Goal: Task Accomplishment & Management: Use online tool/utility

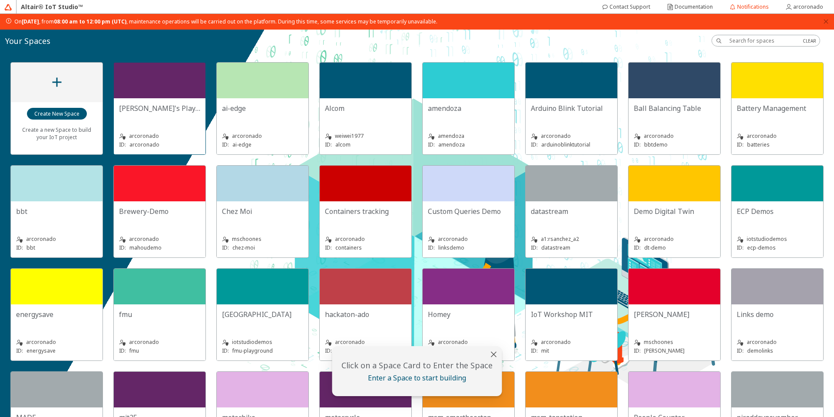
click at [186, 82] on div at bounding box center [160, 81] width 92 height 36
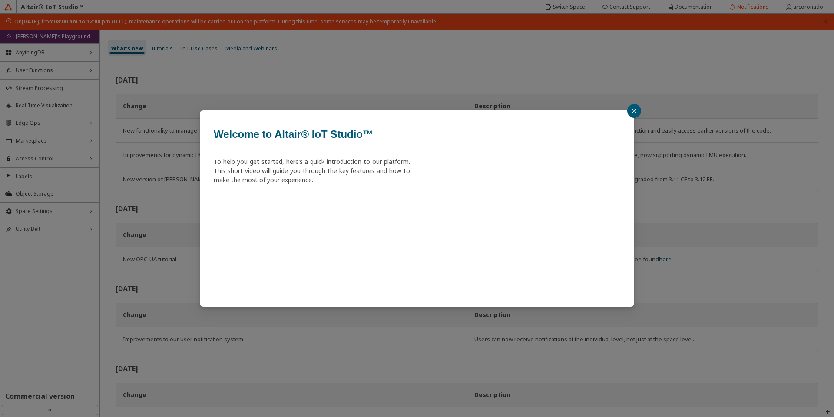
click at [635, 111] on icon "close" at bounding box center [634, 111] width 4 height 4
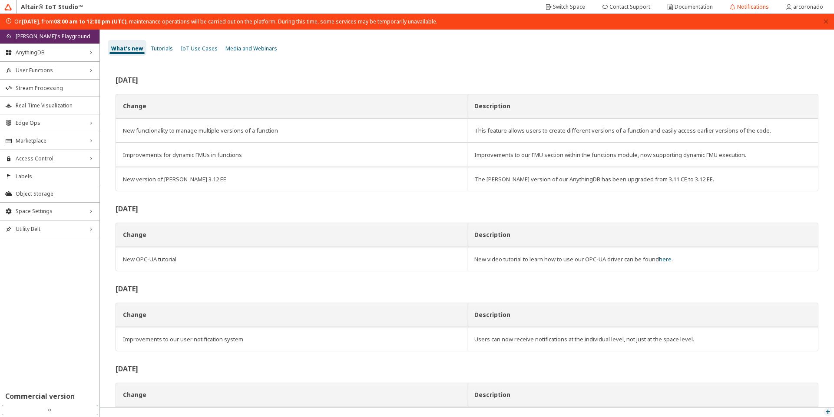
click at [831, 410] on iron-icon at bounding box center [827, 411] width 7 height 7
click at [808, 390] on p "MQTT Inspector" at bounding box center [808, 386] width 52 height 7
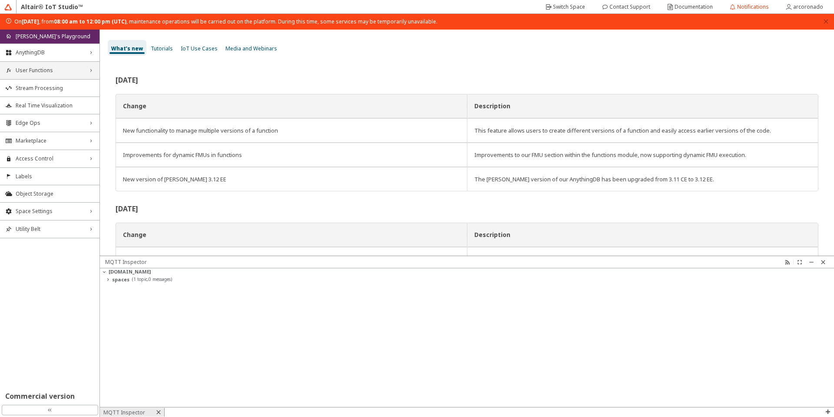
click at [30, 69] on span "User Functions" at bounding box center [50, 70] width 68 height 7
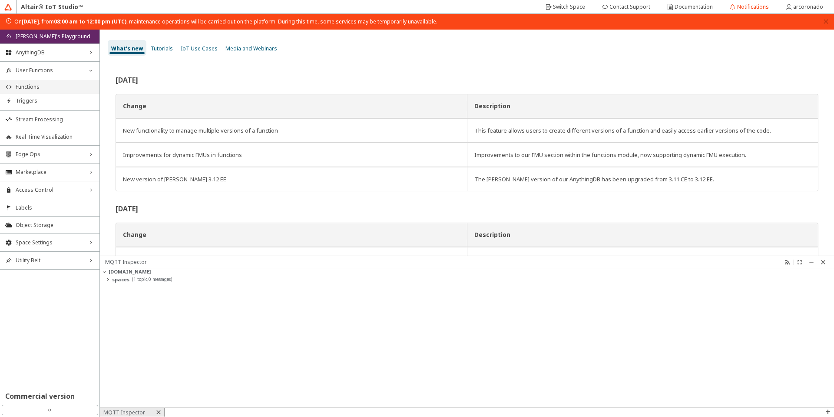
click at [50, 82] on li "Functions" at bounding box center [49, 87] width 99 height 14
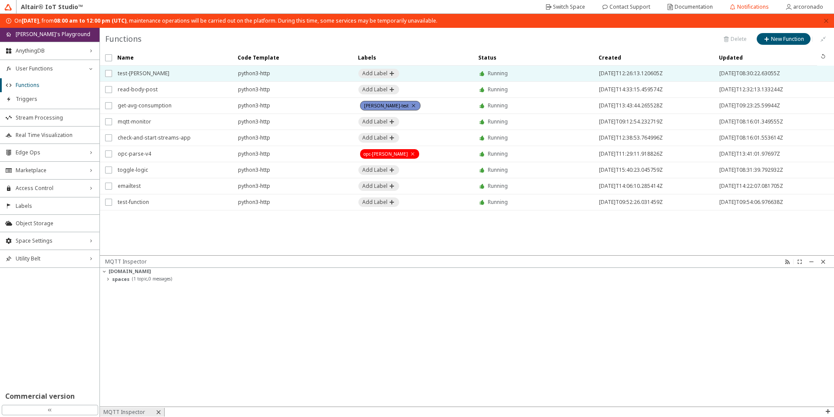
click at [136, 73] on span "test-arango" at bounding box center [172, 74] width 109 height 16
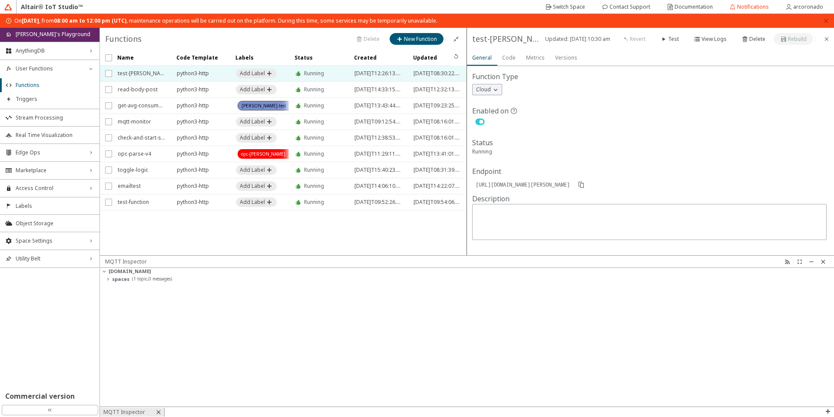
click at [0, 0] on slot "Code" at bounding box center [0, 0] width 0 height 0
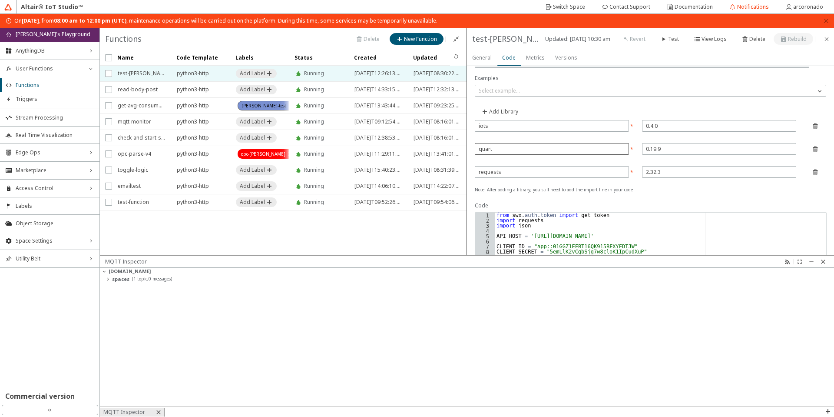
scroll to position [52, 0]
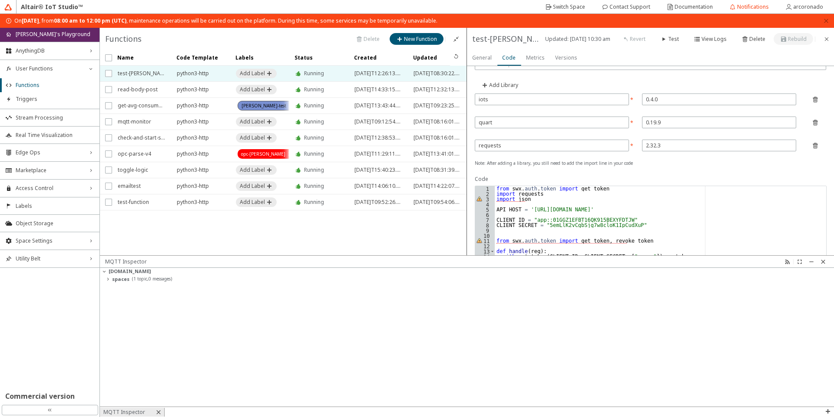
type textarea "import json"
click at [545, 200] on div "from swx . auth . token import get_token import requests import json API_HOST =…" at bounding box center [660, 398] width 331 height 425
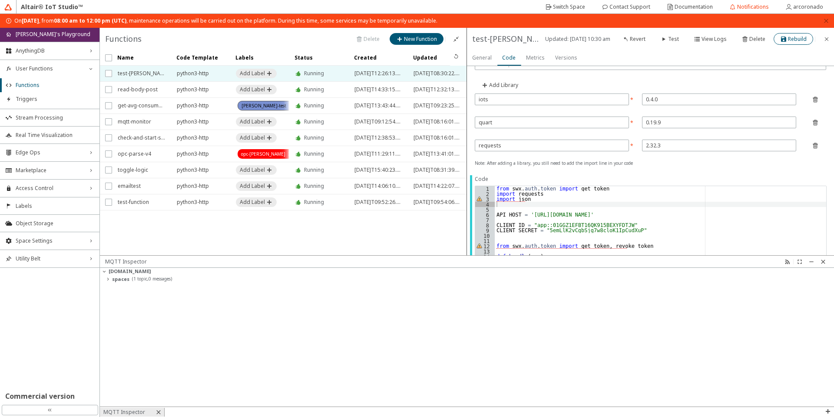
click at [0, 0] on slot "Rebuild" at bounding box center [0, 0] width 0 height 0
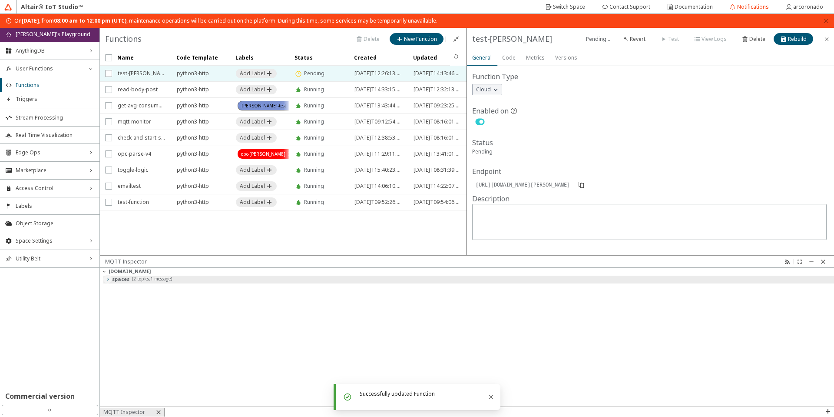
click at [104, 278] on iron-icon at bounding box center [107, 278] width 7 height 7
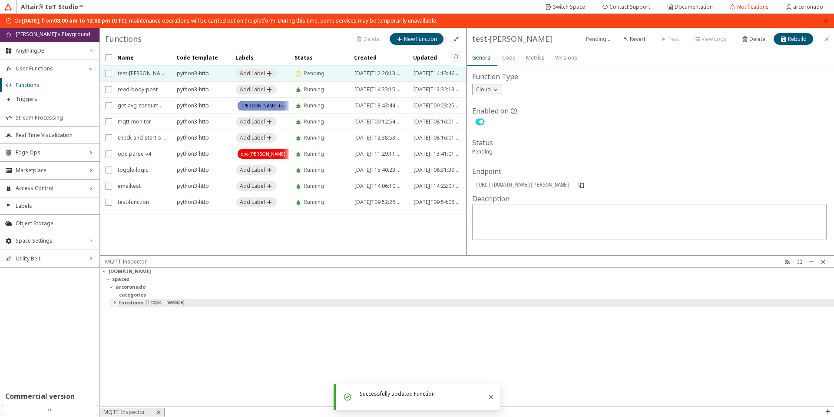
click at [116, 302] on iron-icon at bounding box center [114, 302] width 7 height 7
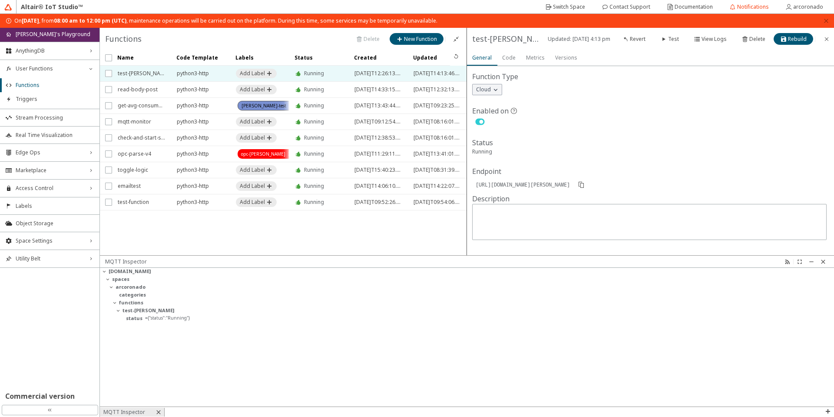
drag, startPoint x: 200, startPoint y: 319, endPoint x: 129, endPoint y: 337, distance: 73.2
click at [129, 337] on div "mqtt.swx.altairone.com spaces arcoronado categories functions test-arango statu…" at bounding box center [467, 337] width 734 height 139
click at [147, 331] on div "mqtt.swx.altairone.com spaces arcoronado categories functions test-arango statu…" at bounding box center [467, 337] width 734 height 139
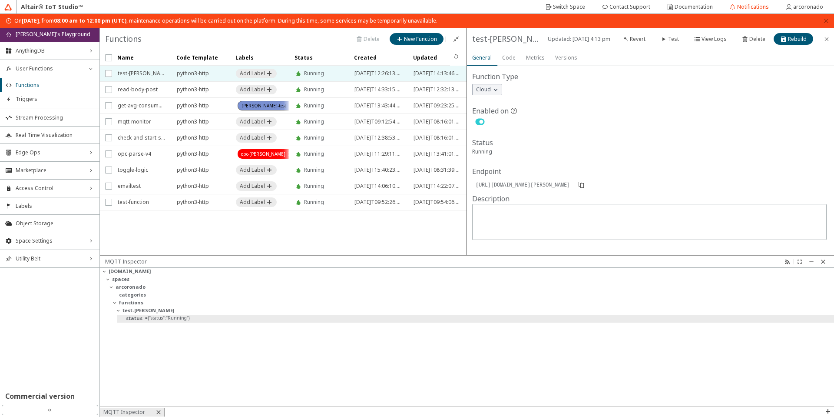
click at [174, 321] on unity-typography "= {"status":"Running"}" at bounding box center [167, 318] width 45 height 8
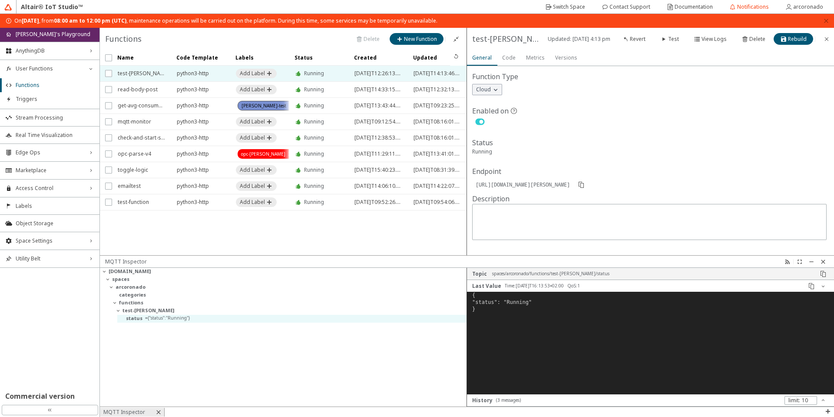
scroll to position [96, 360]
click at [822, 261] on iron-icon at bounding box center [823, 261] width 7 height 7
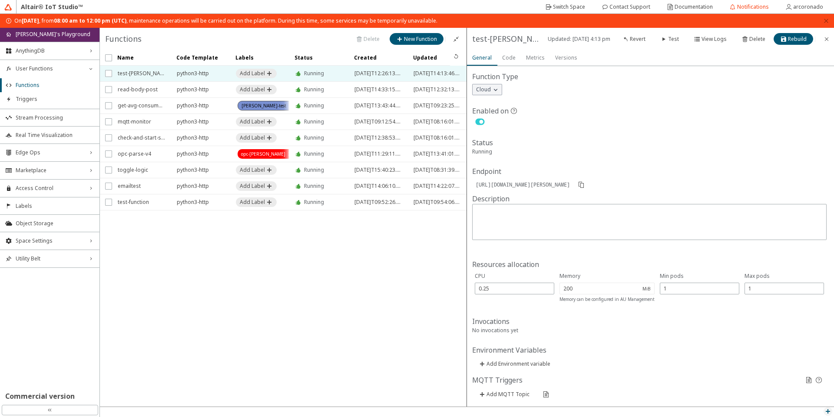
click at [826, 413] on iron-icon at bounding box center [827, 410] width 7 height 7
click at [795, 381] on div "MQTT Inspector" at bounding box center [808, 386] width 52 height 13
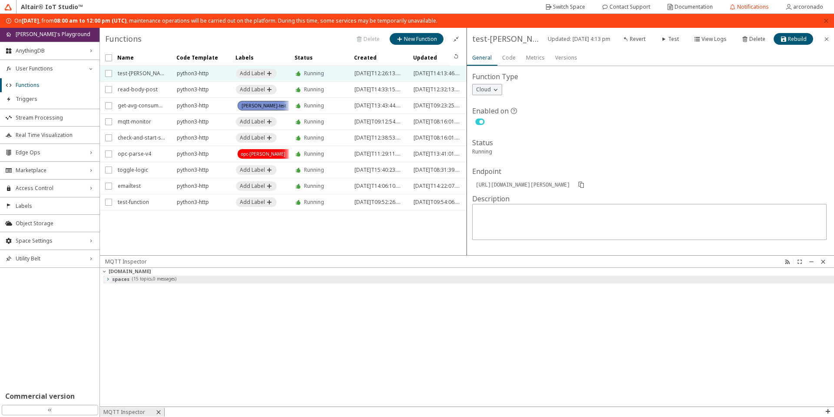
click at [109, 280] on iron-icon at bounding box center [107, 278] width 7 height 7
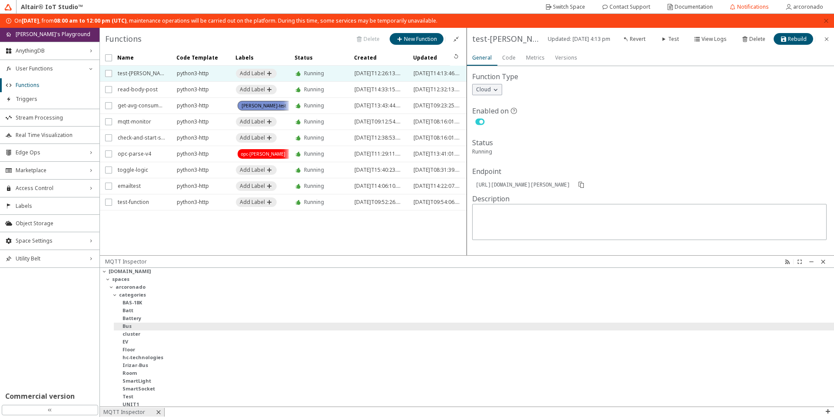
scroll to position [10, 0]
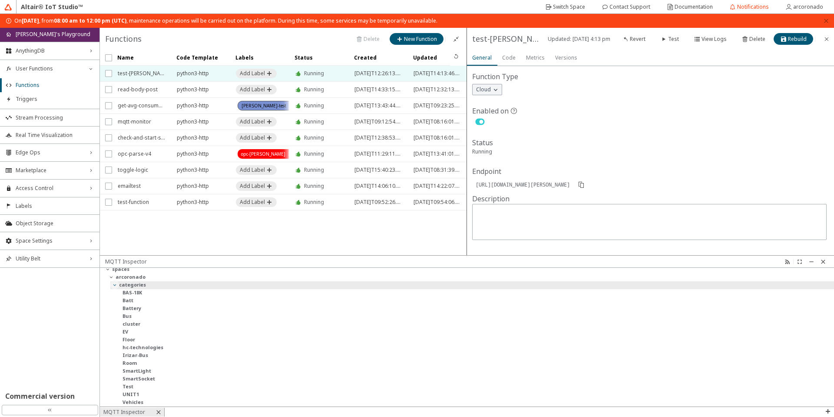
click at [113, 287] on iron-icon at bounding box center [114, 284] width 7 height 7
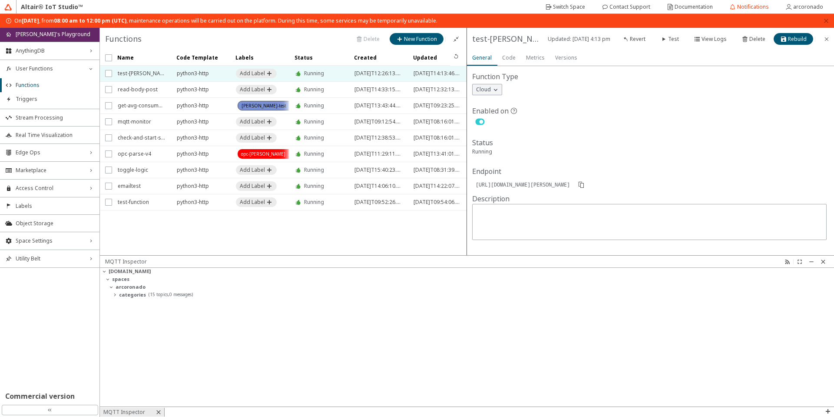
click at [563, 63] on div "Versions" at bounding box center [566, 58] width 22 height 16
click at [514, 88] on div "Choose below" at bounding box center [644, 87] width 343 height 9
click at [346, 232] on iron-scroll-threshold "Name Code Template Labels" at bounding box center [283, 152] width 367 height 205
click at [0, 0] on slot "Code" at bounding box center [0, 0] width 0 height 0
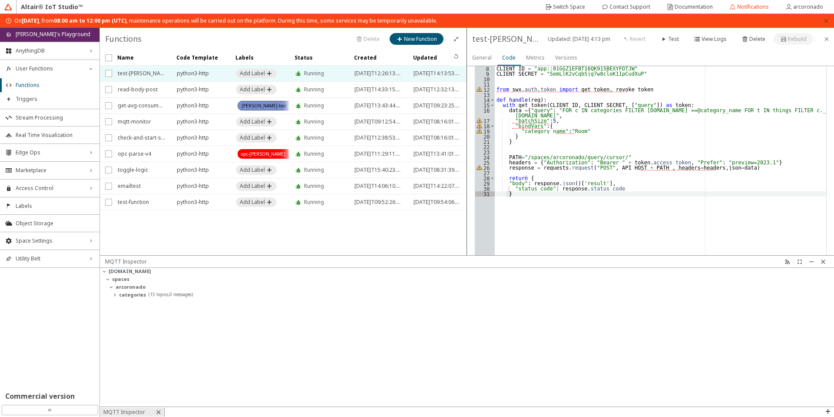
scroll to position [313, 0]
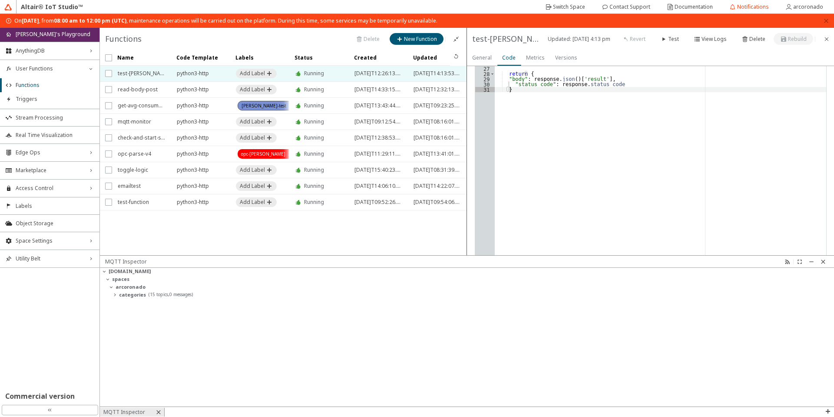
type textarea "}"
click at [538, 92] on div "from swx . auth . token import get_token import requests import json API_HOST =…" at bounding box center [660, 137] width 331 height 425
click at [0, 0] on slot "Rebuild" at bounding box center [0, 0] width 0 height 0
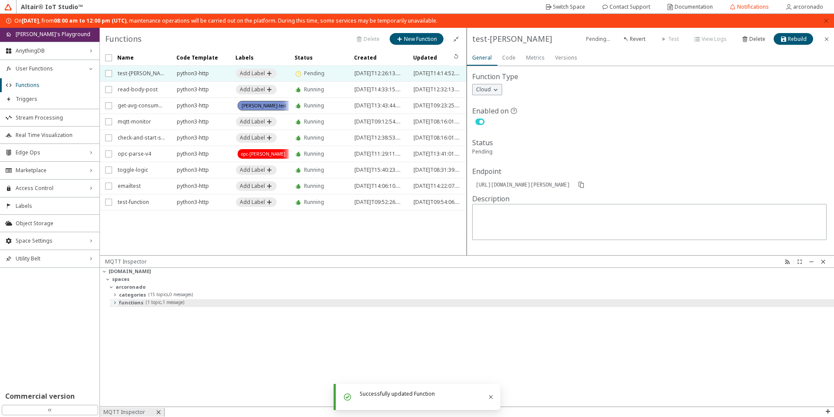
click at [117, 304] on iron-icon at bounding box center [114, 302] width 7 height 7
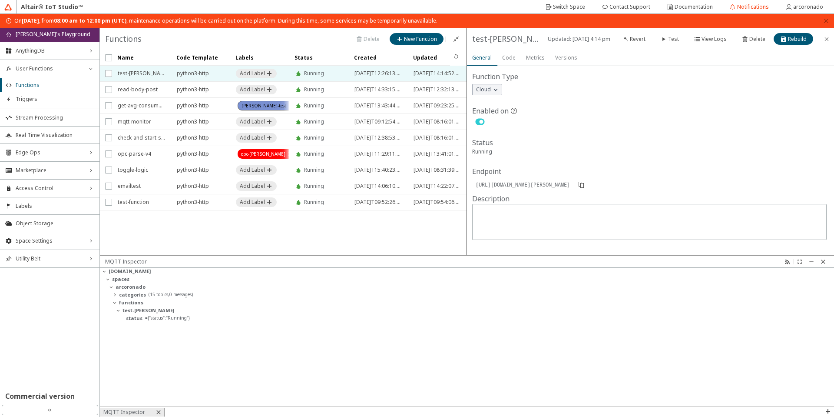
click at [0, 0] on slot "Code" at bounding box center [0, 0] width 0 height 0
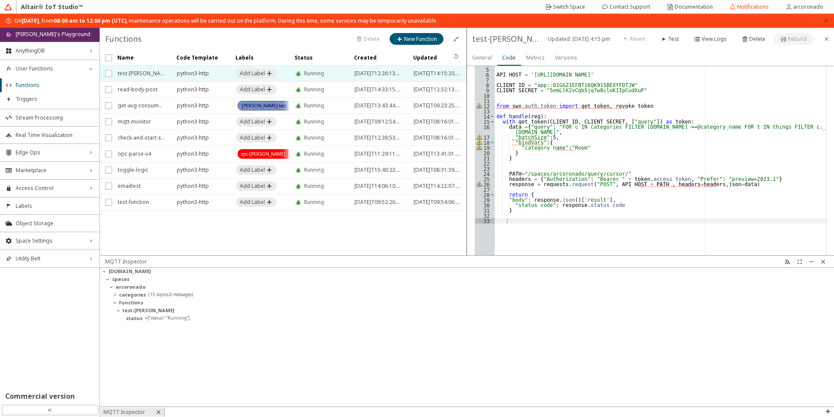
scroll to position [208, 0]
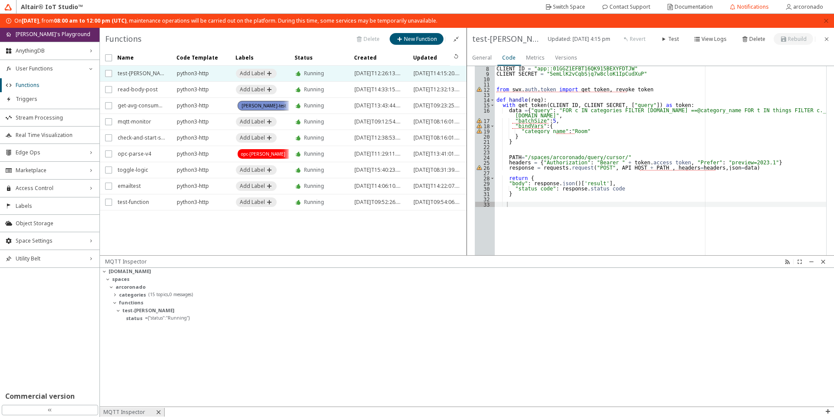
type textarea ""body": response.json()['result'],"
click at [524, 181] on div "from swx . auth . token import get_token import requests import json API_HOST =…" at bounding box center [660, 242] width 331 height 425
click at [526, 210] on div "from swx . auth . token import get_token import requests import json API_HOST =…" at bounding box center [660, 242] width 331 height 425
click at [0, 0] on slot "Rebuild" at bounding box center [0, 0] width 0 height 0
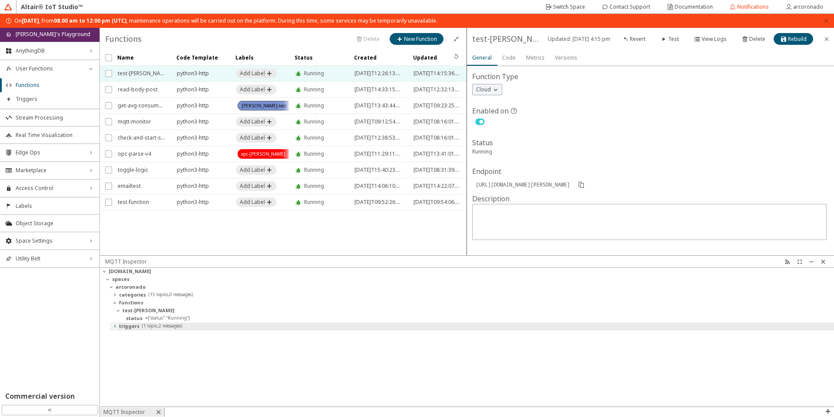
click at [114, 329] on iron-icon at bounding box center [114, 325] width 7 height 7
